Goal: Information Seeking & Learning: Learn about a topic

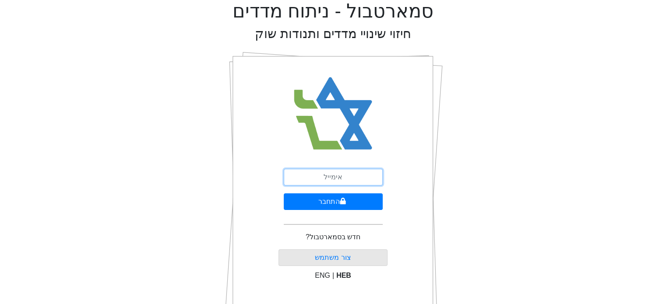
click at [327, 176] on input "email" at bounding box center [333, 177] width 99 height 17
type input "[EMAIL_ADDRESS][DOMAIN_NAME]"
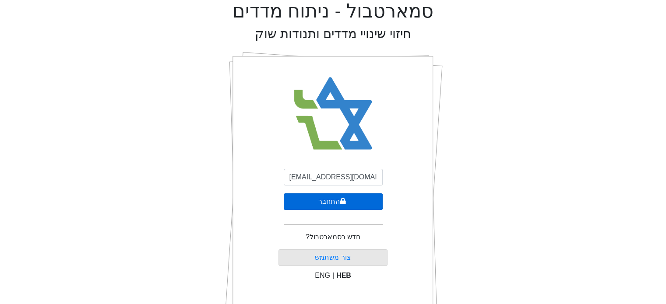
click at [340, 201] on icon "submit" at bounding box center [343, 201] width 6 height 7
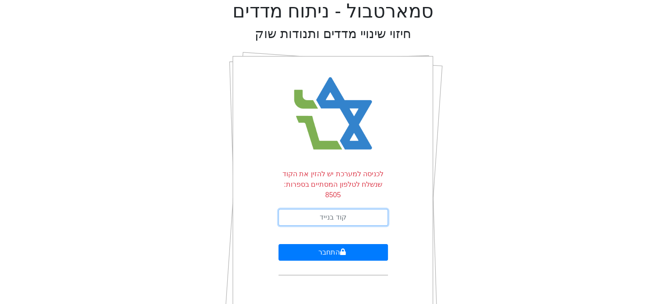
click at [331, 209] on input "text" at bounding box center [332, 217] width 109 height 17
type input "366701"
click at [278, 244] on button "התחבר" at bounding box center [332, 252] width 109 height 17
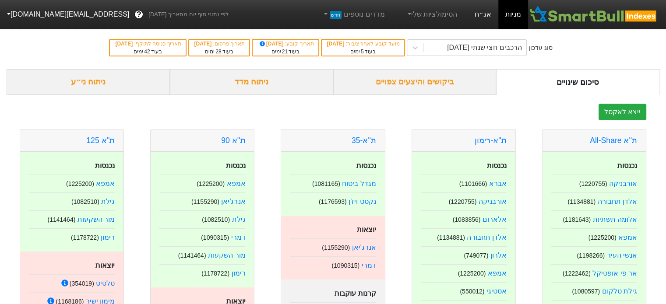
click at [486, 17] on link "אג״ח" at bounding box center [482, 14] width 31 height 29
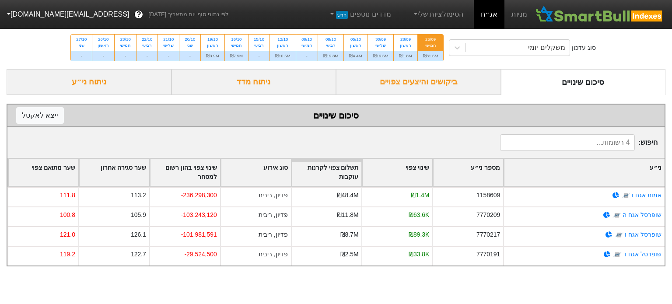
click at [432, 82] on div "ביקושים והיצעים צפויים" at bounding box center [418, 82] width 165 height 26
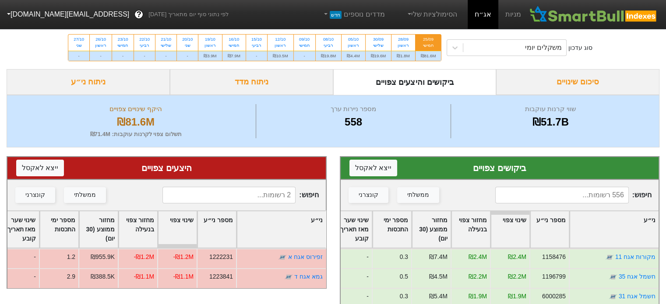
click at [249, 82] on div "ניתוח מדד" at bounding box center [251, 82] width 163 height 26
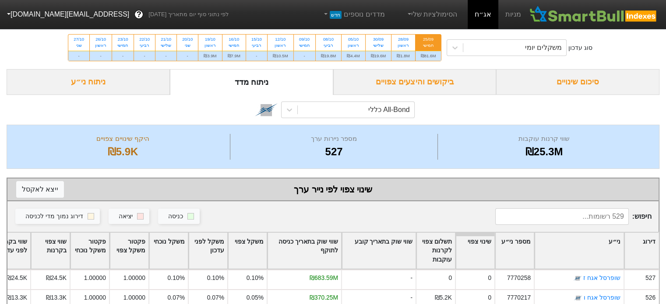
click at [418, 84] on div "ביקושים והיצעים צפויים" at bounding box center [414, 82] width 163 height 26
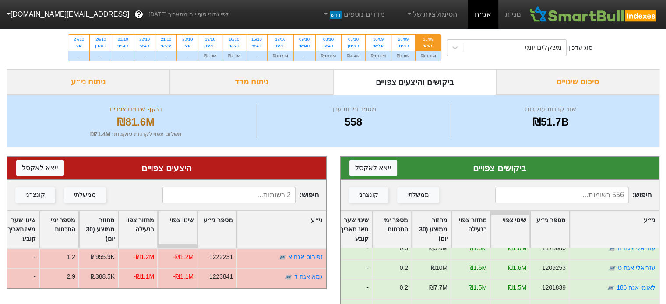
click at [105, 78] on div "ניתוח ני״ע" at bounding box center [88, 82] width 163 height 26
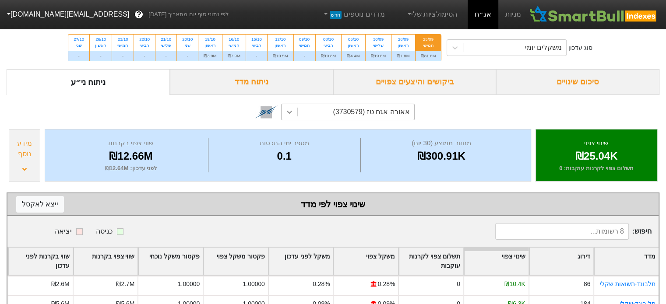
click at [288, 112] on icon at bounding box center [289, 112] width 5 height 3
click at [328, 110] on div "אאורה אגח טז (3730579)" at bounding box center [356, 112] width 116 height 16
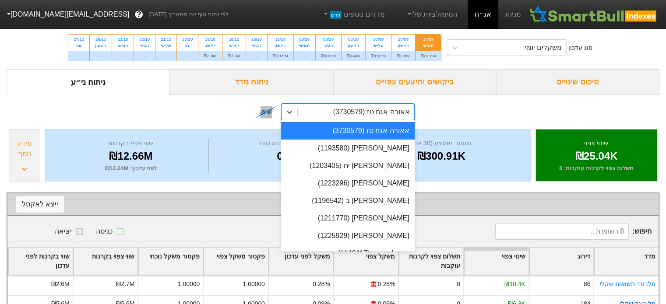
drag, startPoint x: 328, startPoint y: 110, endPoint x: 504, endPoint y: 120, distance: 176.3
click at [487, 117] on div "option אאורה אגח טז (3730579) focused, 1 of 933. 933 results available. Use Up …" at bounding box center [333, 111] width 653 height 32
type input "X"
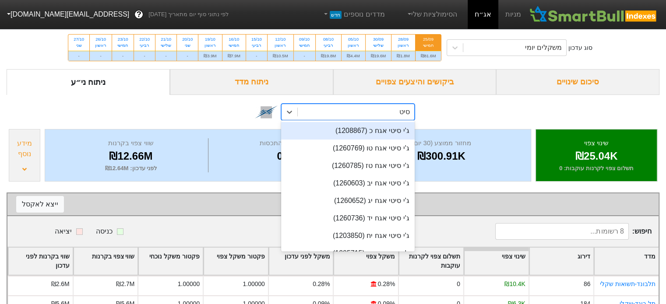
type input "סיטי"
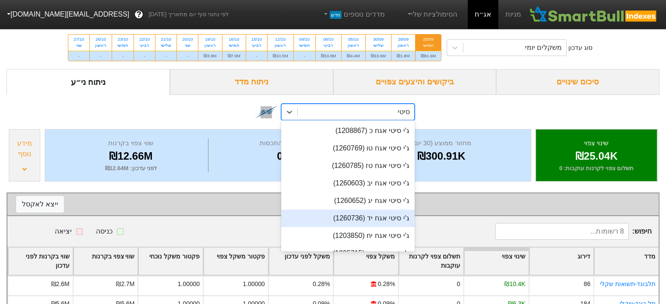
click at [374, 221] on div "ג'י סיטי אגח יד (1260736)" at bounding box center [347, 219] width 133 height 18
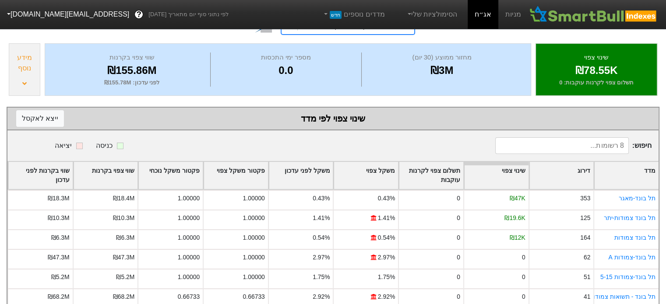
scroll to position [56, 0]
